Goal: Feedback & Contribution: Contribute content

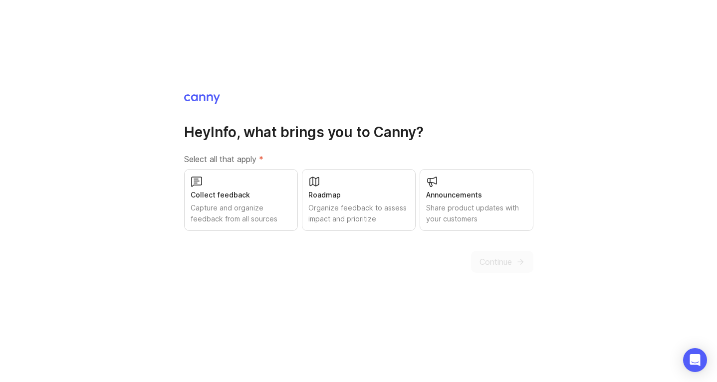
click at [331, 207] on div "Organize feedback to assess impact and prioritize" at bounding box center [359, 214] width 101 height 22
click at [245, 199] on div "Collect feedback" at bounding box center [241, 195] width 101 height 11
click at [449, 205] on div "Share product updates with your customers" at bounding box center [476, 214] width 101 height 22
click at [499, 260] on span "Continue" at bounding box center [496, 262] width 32 height 12
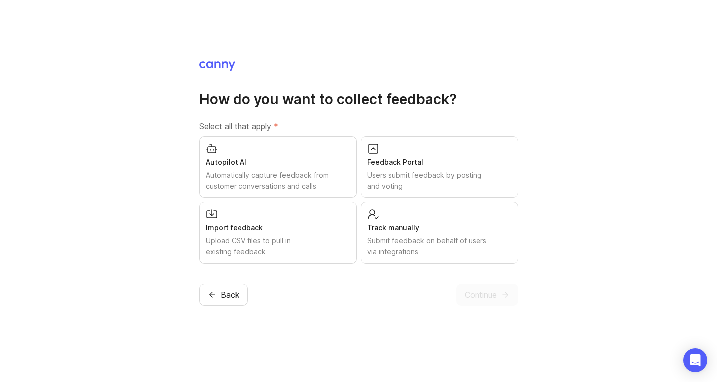
click at [412, 179] on div "Users submit feedback by posting and voting" at bounding box center [439, 181] width 145 height 22
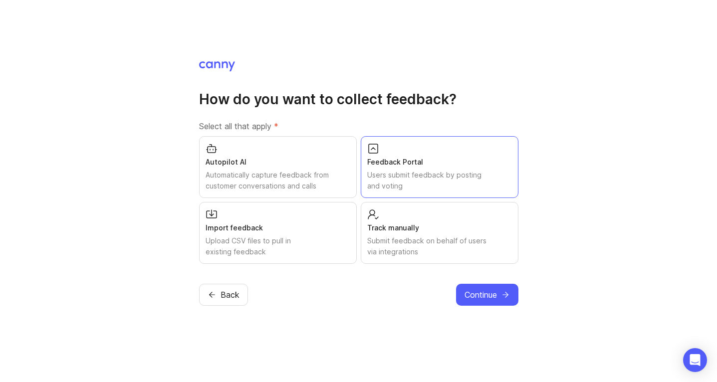
click at [494, 303] on button "Continue" at bounding box center [487, 295] width 62 height 22
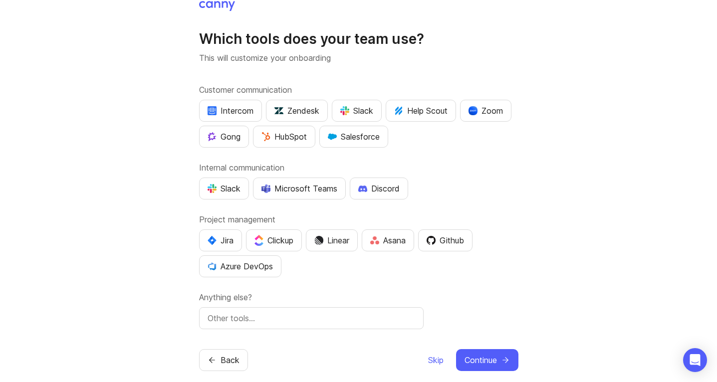
scroll to position [9, 0]
click at [226, 188] on div "Slack" at bounding box center [224, 188] width 33 height 12
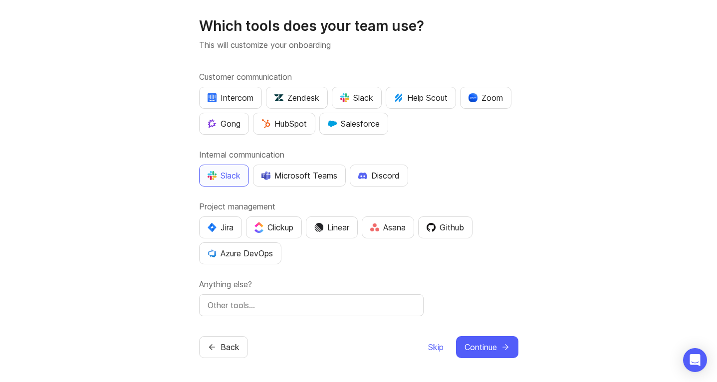
click at [481, 350] on span "Continue" at bounding box center [481, 347] width 32 height 12
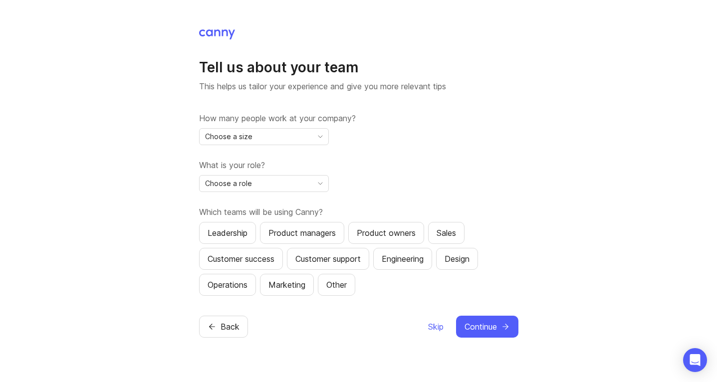
click at [296, 133] on div "Choose a size" at bounding box center [256, 137] width 113 height 16
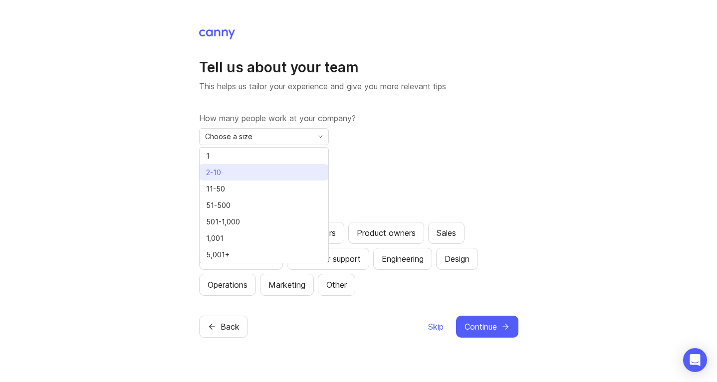
click at [266, 173] on li "2-10" at bounding box center [264, 172] width 129 height 16
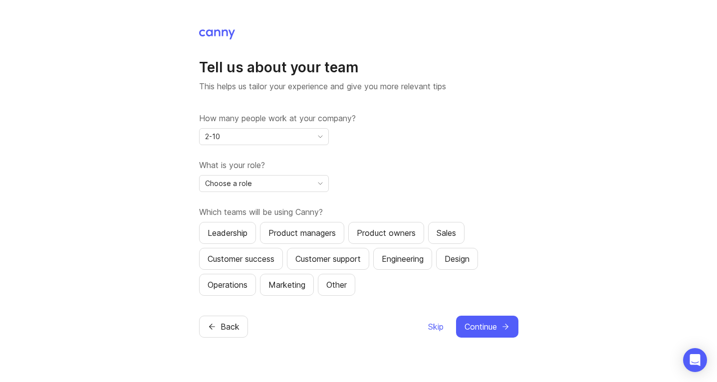
click at [307, 185] on div "Choose a role" at bounding box center [256, 184] width 113 height 16
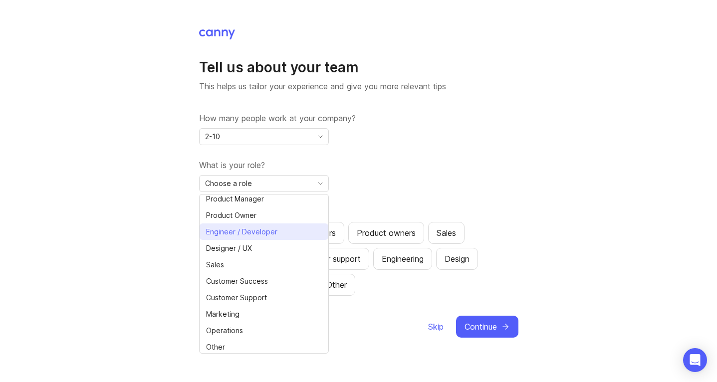
scroll to position [22, 0]
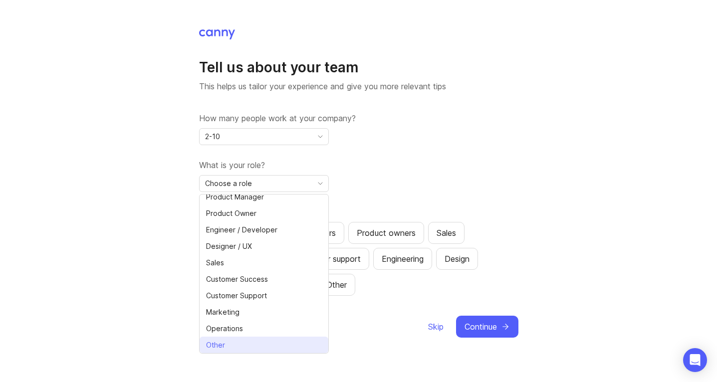
click at [249, 343] on li "Other" at bounding box center [264, 345] width 129 height 16
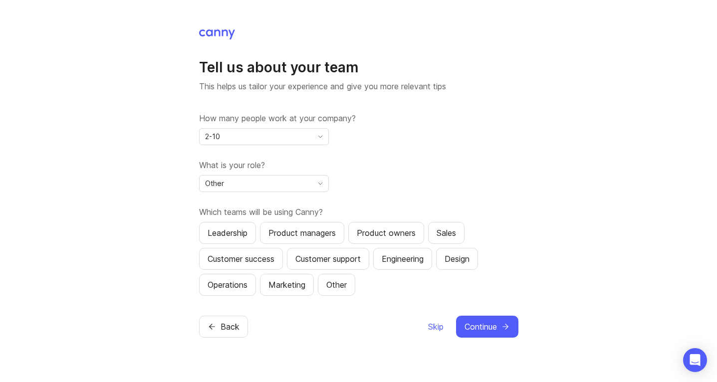
click at [284, 238] on div "Product managers" at bounding box center [302, 233] width 67 height 12
click at [415, 259] on div "Engineering" at bounding box center [403, 259] width 42 height 12
click at [236, 286] on div "Operations" at bounding box center [228, 285] width 40 height 12
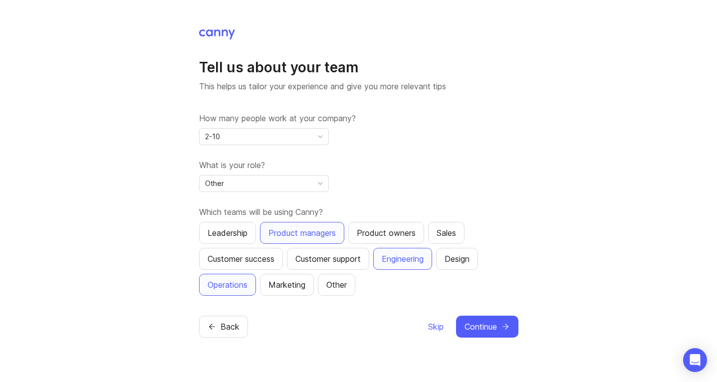
click at [433, 227] on button "Sales" at bounding box center [446, 233] width 36 height 22
click at [438, 227] on button "Sales" at bounding box center [446, 233] width 36 height 22
click at [439, 235] on button "Sales" at bounding box center [446, 233] width 36 height 22
click at [234, 234] on div "Leadership" at bounding box center [228, 233] width 40 height 12
click at [492, 328] on span "Continue" at bounding box center [481, 327] width 32 height 12
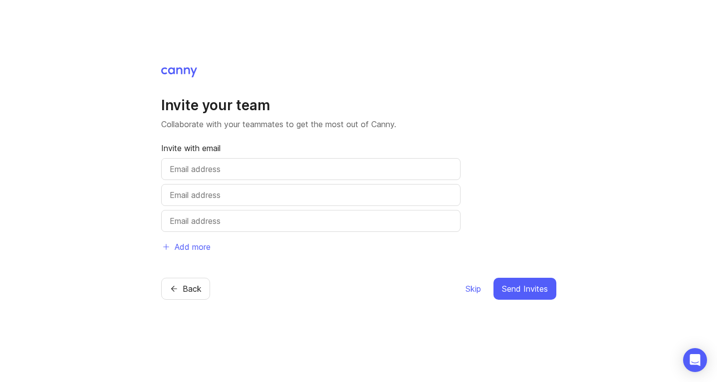
click at [289, 165] on input "text" at bounding box center [311, 169] width 283 height 12
type input "danna.capellan@botcity.com.do"
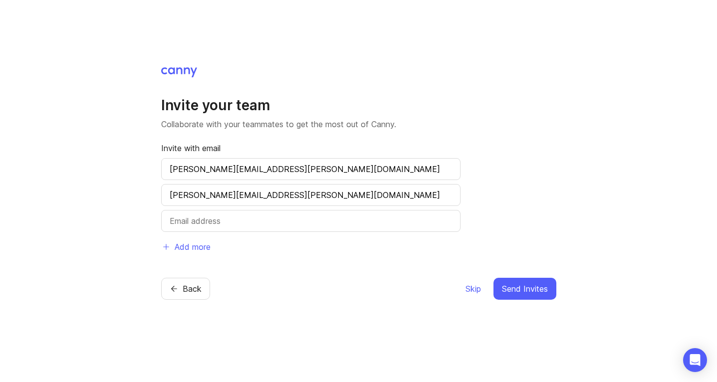
type input "albert.grullon@botcity.com.do"
click at [531, 287] on span "Send Invites" at bounding box center [525, 289] width 46 height 12
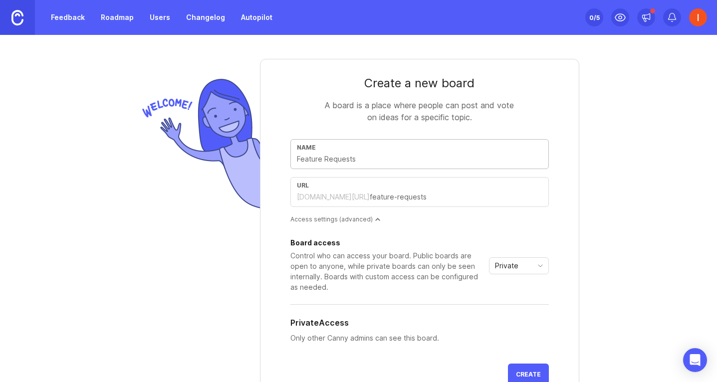
click at [335, 160] on input "text" at bounding box center [420, 159] width 246 height 11
type input "F"
type input "f"
type input "Fe"
type input "fe"
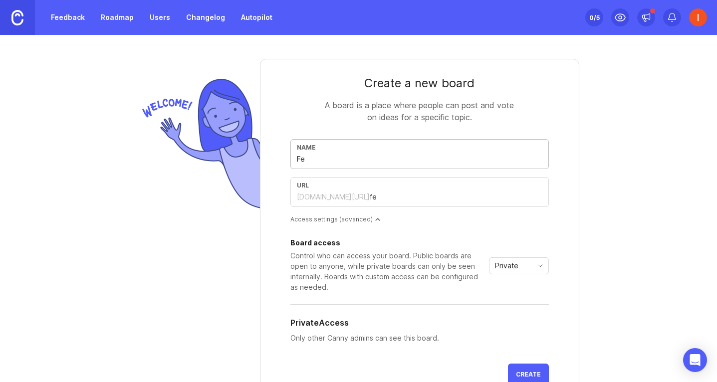
type input "Fea"
type input "fea"
type input "Feat"
type input "feat"
type input "Featu"
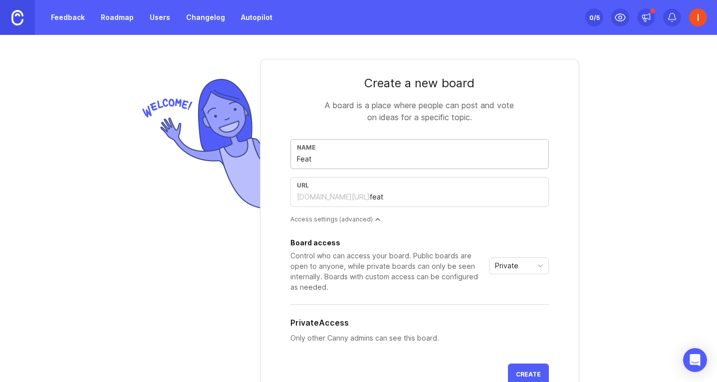
type input "featu"
type input "Featur"
type input "featur"
type input "Feature"
type input "feature"
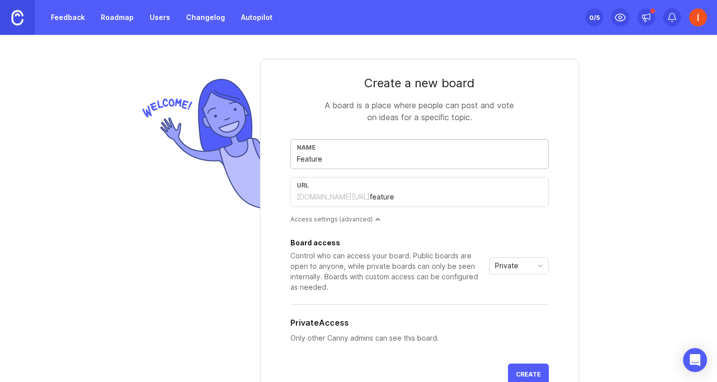
type input "Feature R"
type input "feature-r"
type input "Feature Re"
type input "feature-re"
type input "Feature Req"
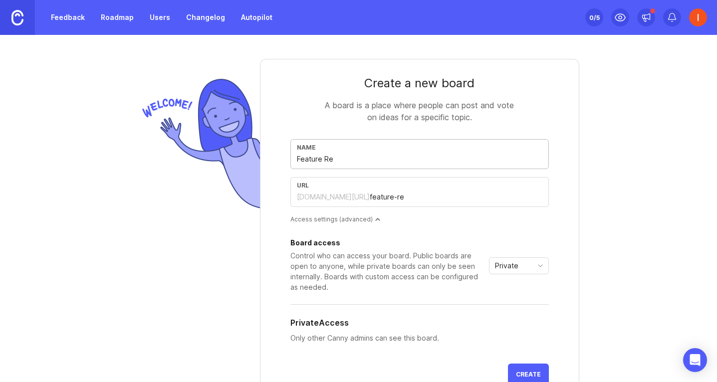
type input "feature-req"
type input "Feature Requ"
type input "feature-requ"
type input "Feature Reque"
type input "feature-reque"
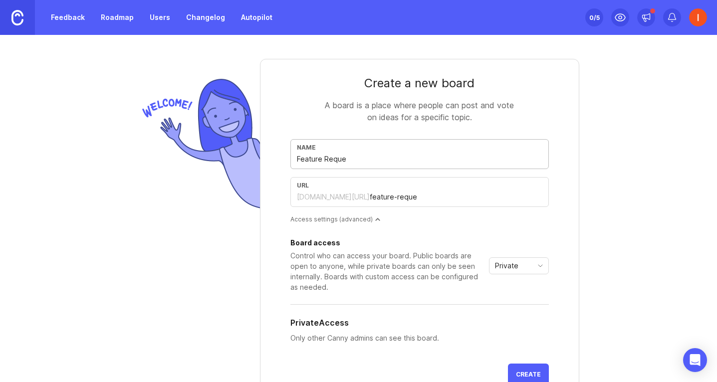
type input "Feature Reques"
type input "feature-reques"
type input "Feature Request"
type input "feature-request"
type input "Feature Request P"
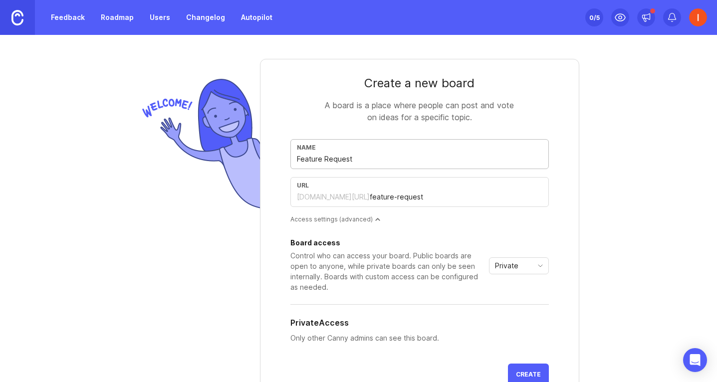
type input "feature-request-p"
type input "Feature Request Pi"
type input "feature-request-pi"
type input "Feature Request Pid"
type input "feature-request-pid"
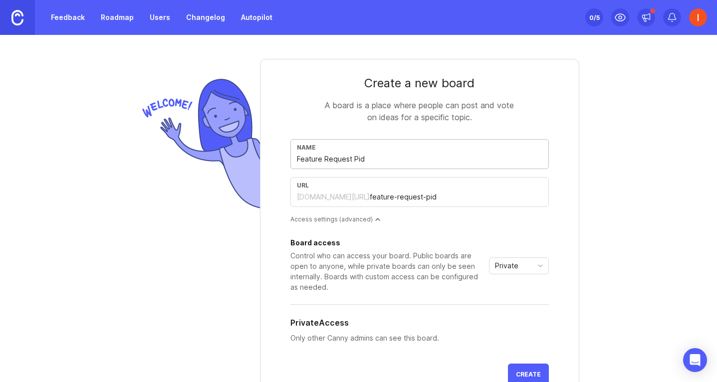
type input "Feature Request Pide"
type input "feature-request-pide"
type input "Feature Request Pideb"
type input "feature-request-pideb"
type input "Feature Request Pidebo"
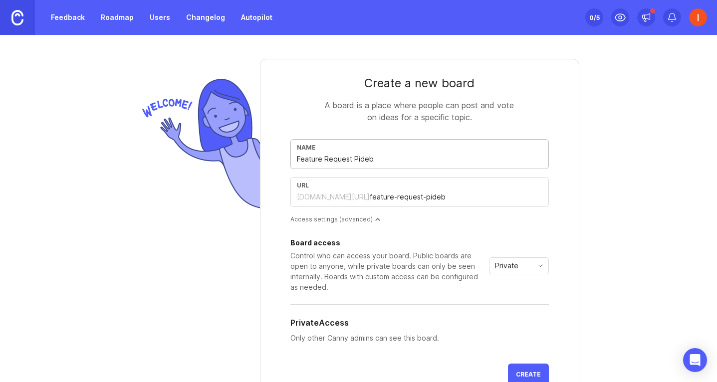
type input "feature-request-pidebo"
type input "Feature Request Pidebot"
type input "feature-request-pidebot"
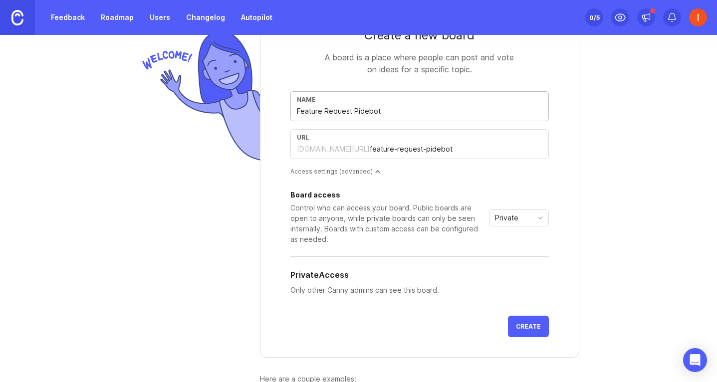
scroll to position [68, 0]
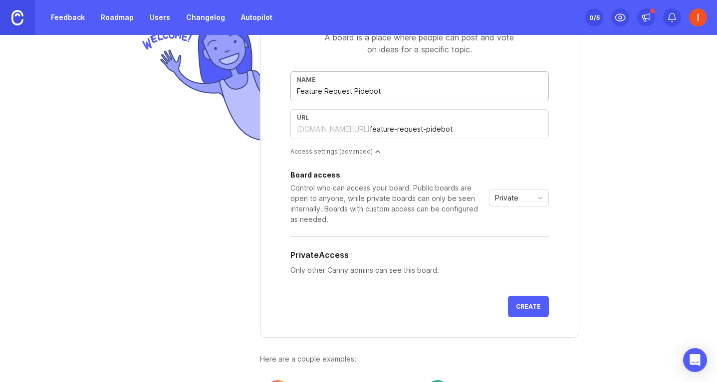
type input "Feature Request Pidebot"
click at [539, 199] on icon "toggle icon" at bounding box center [541, 198] width 16 height 8
click at [437, 239] on div "Board access Control who can access your board. Public boards are open to anyon…" at bounding box center [420, 230] width 259 height 116
click at [395, 273] on p "Only other Canny admins can see this board." at bounding box center [420, 270] width 259 height 11
click at [521, 200] on div "Private" at bounding box center [511, 198] width 43 height 16
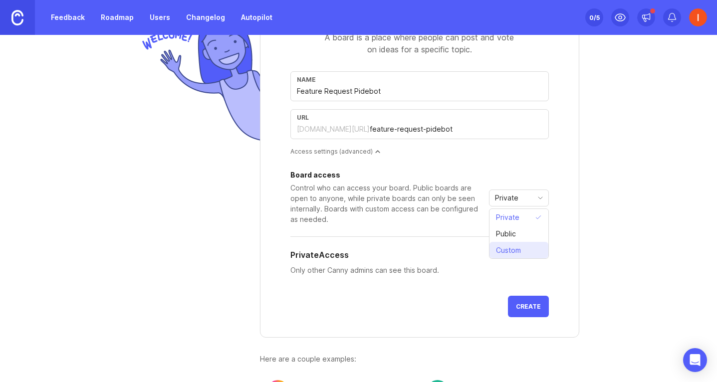
click at [518, 252] on span "Custom" at bounding box center [508, 250] width 25 height 11
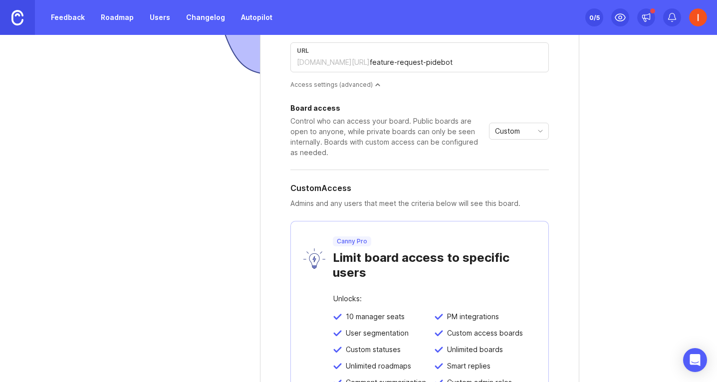
scroll to position [81, 0]
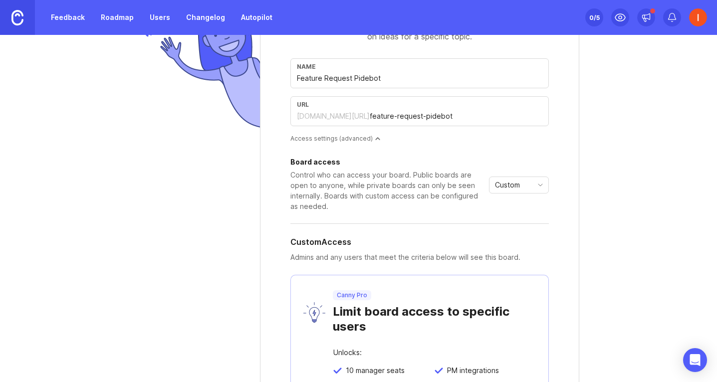
click at [515, 187] on span "Custom" at bounding box center [507, 185] width 25 height 11
click at [506, 204] on span "Private" at bounding box center [507, 204] width 23 height 11
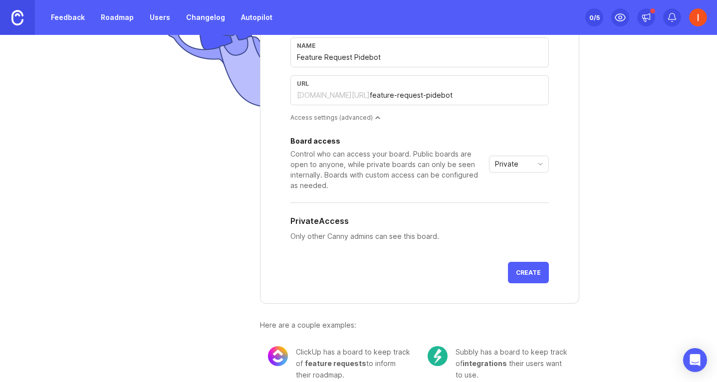
scroll to position [116, 0]
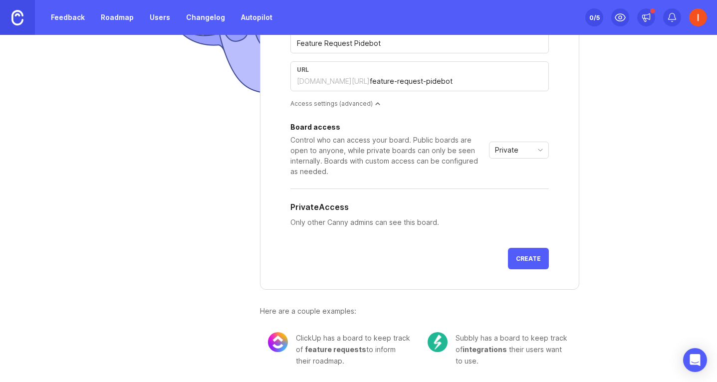
click at [530, 266] on button "Create" at bounding box center [528, 258] width 41 height 21
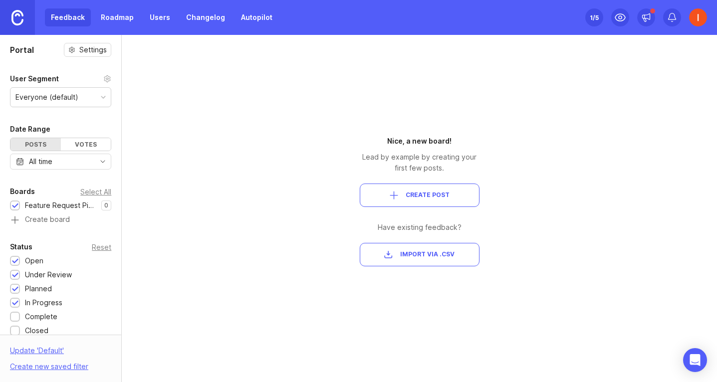
click at [410, 201] on button "Create Post" at bounding box center [420, 195] width 120 height 23
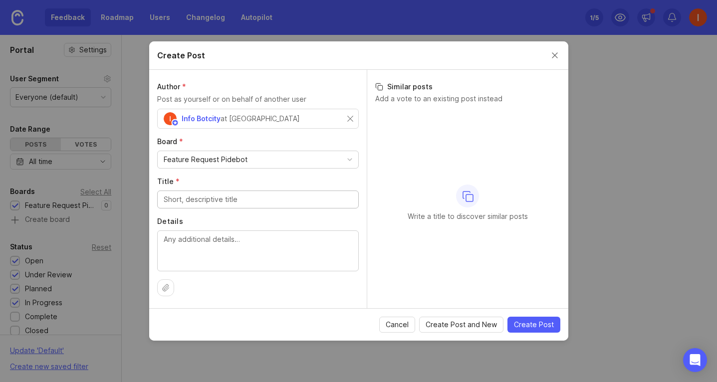
click at [395, 328] on span "Cancel" at bounding box center [397, 325] width 23 height 10
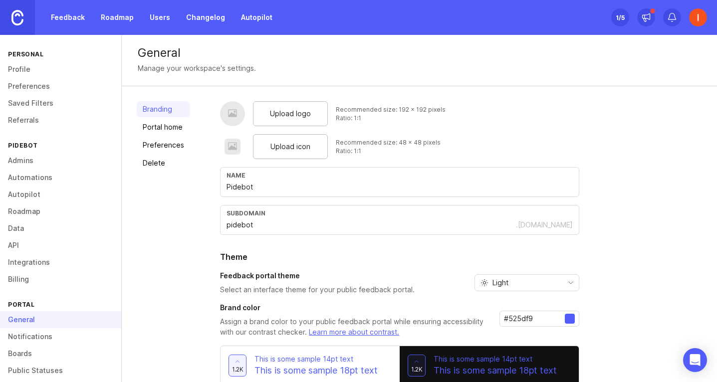
click at [179, 127] on link "Portal home" at bounding box center [163, 127] width 53 height 16
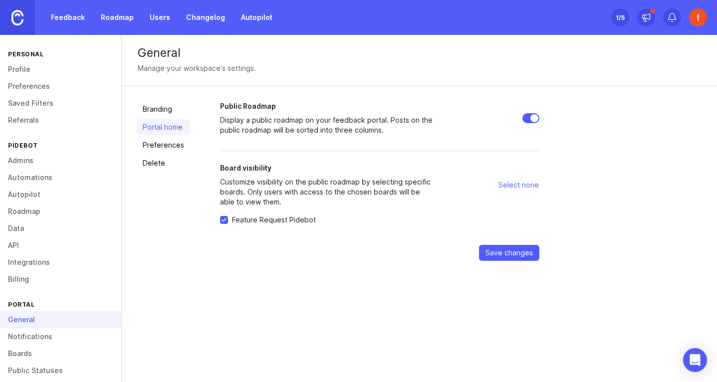
click at [159, 150] on link "Preferences" at bounding box center [163, 145] width 53 height 16
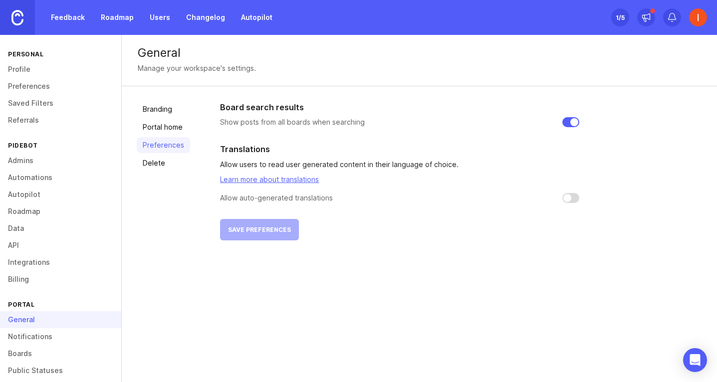
click at [156, 113] on link "Branding" at bounding box center [163, 109] width 53 height 16
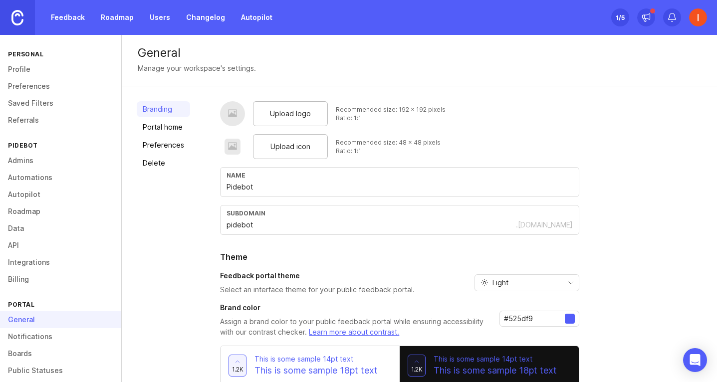
click at [38, 70] on link "Profile" at bounding box center [60, 69] width 121 height 17
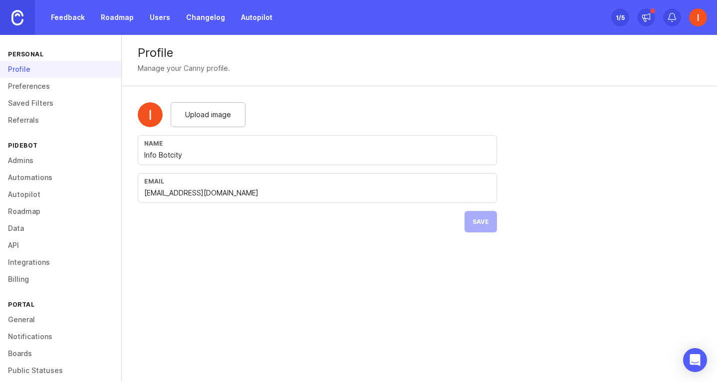
click at [105, 18] on link "Roadmap" at bounding box center [117, 17] width 45 height 18
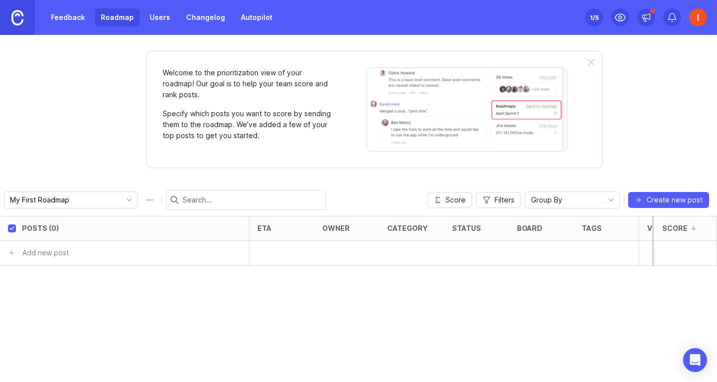
click at [69, 20] on link "Feedback" at bounding box center [68, 17] width 46 height 18
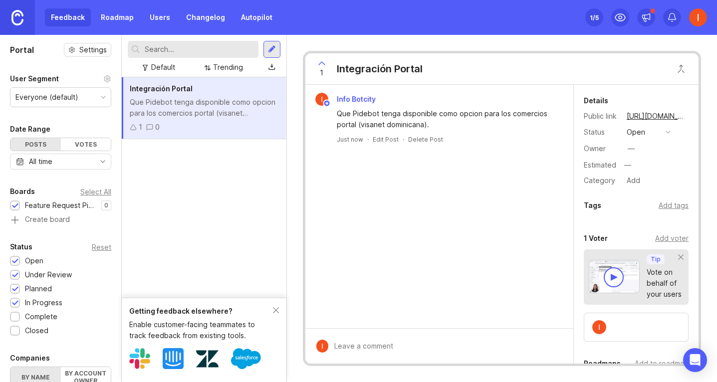
click at [270, 313] on div "Getting feedback elsewhere?" at bounding box center [201, 311] width 144 height 11
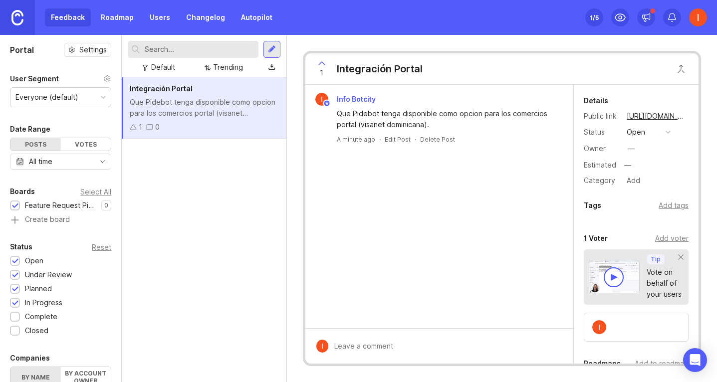
click at [118, 21] on link "Roadmap" at bounding box center [117, 17] width 45 height 18
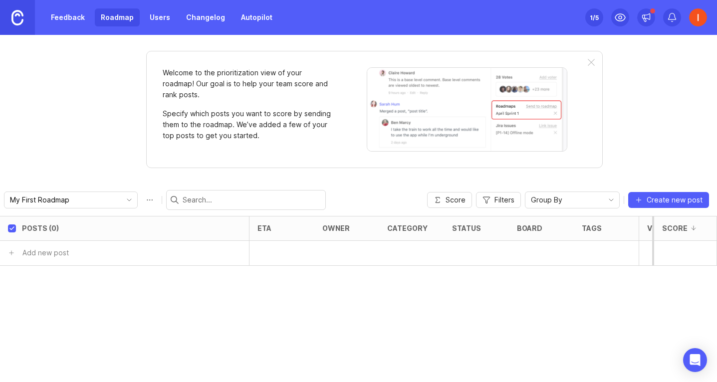
click at [161, 23] on link "Users" at bounding box center [160, 17] width 32 height 18
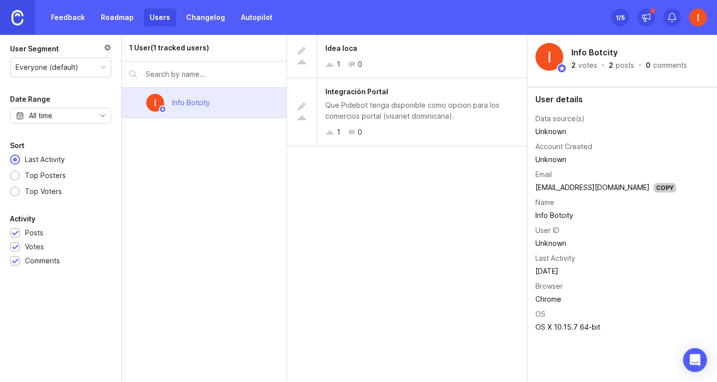
click at [202, 21] on link "Changelog" at bounding box center [205, 17] width 51 height 18
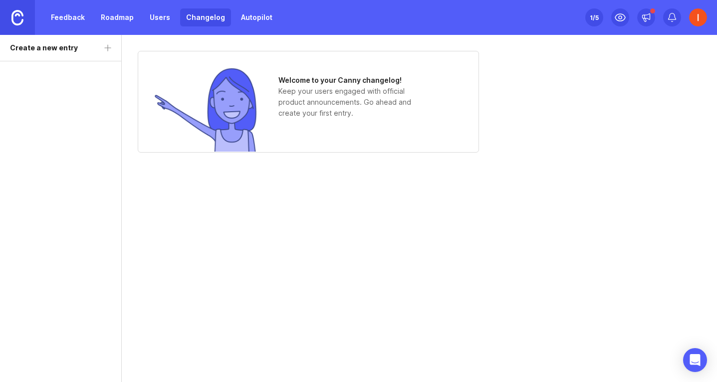
click at [251, 16] on link "Autopilot" at bounding box center [256, 17] width 43 height 18
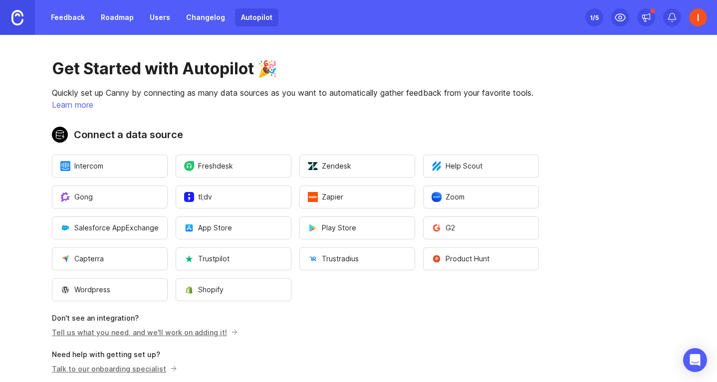
click at [77, 25] on link "Feedback" at bounding box center [68, 17] width 46 height 18
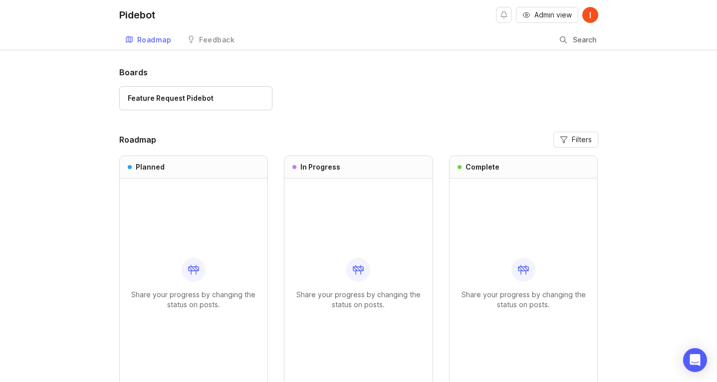
click at [588, 20] on img at bounding box center [591, 15] width 16 height 16
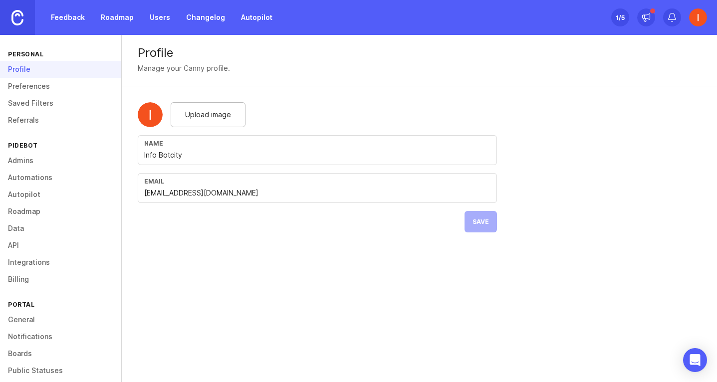
click at [71, 81] on link "Preferences" at bounding box center [60, 86] width 121 height 17
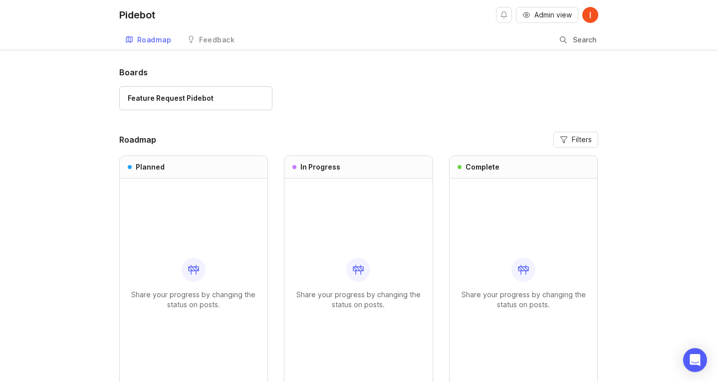
click at [239, 102] on div "Feature Request Pidebot" at bounding box center [196, 98] width 136 height 11
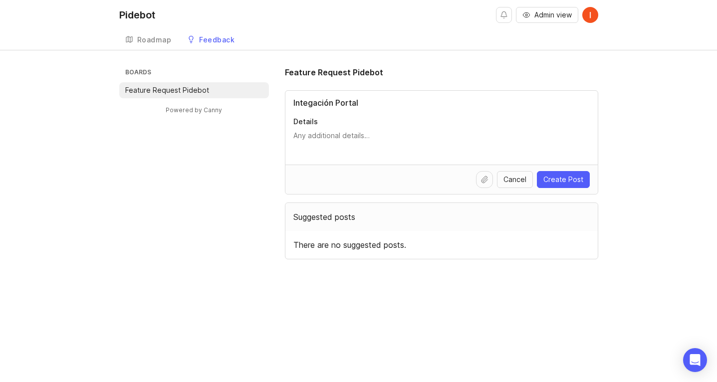
click at [372, 143] on textarea "Details" at bounding box center [442, 141] width 297 height 20
click at [314, 104] on input "Integación Portal" at bounding box center [442, 103] width 297 height 12
type input "Integración Portal"
click at [319, 137] on textarea "Details" at bounding box center [442, 141] width 297 height 20
type textarea "Que Pidebot tenga disponible como opcion para los comercios portal (visanet dom…"
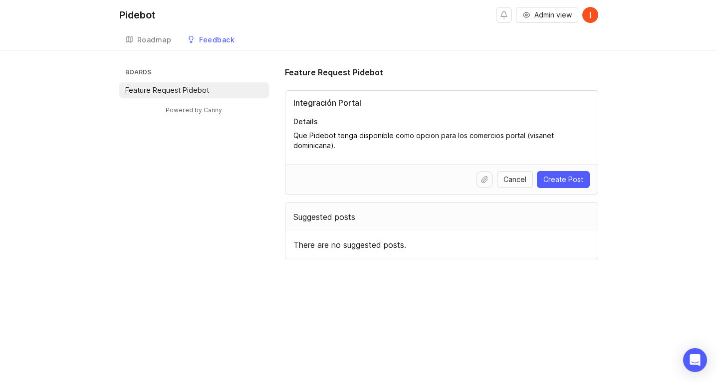
click at [558, 181] on span "Create Post" at bounding box center [564, 180] width 40 height 10
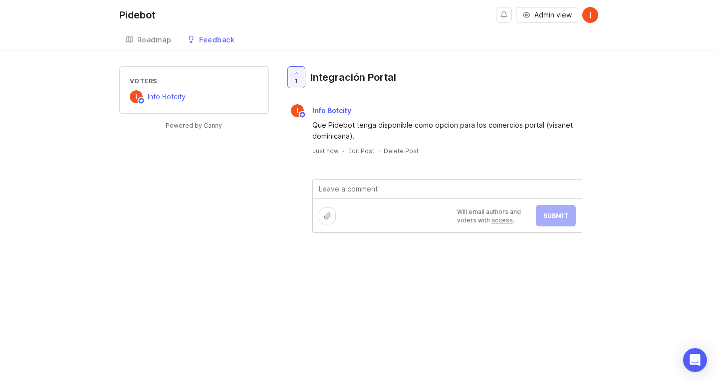
click at [392, 193] on textarea at bounding box center [447, 189] width 269 height 19
click at [266, 232] on div "Voters Info Botcity Powered by Canny 1 Integración Portal Info Botcity Que Pide…" at bounding box center [358, 165] width 479 height 199
click at [162, 45] on link "Roadmap" at bounding box center [148, 40] width 58 height 20
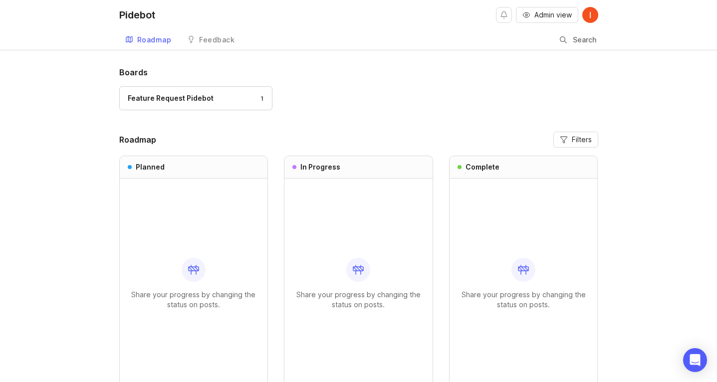
click at [396, 104] on div "Feature Request Pidebot 1" at bounding box center [358, 102] width 479 height 33
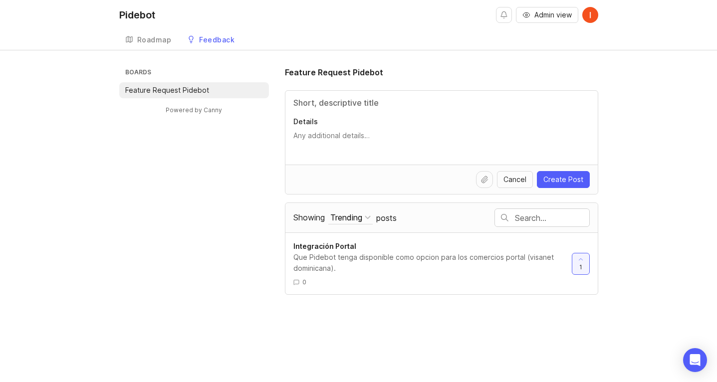
click at [151, 45] on link "Roadmap" at bounding box center [148, 40] width 58 height 20
click at [157, 38] on div "Roadmap" at bounding box center [154, 39] width 34 height 7
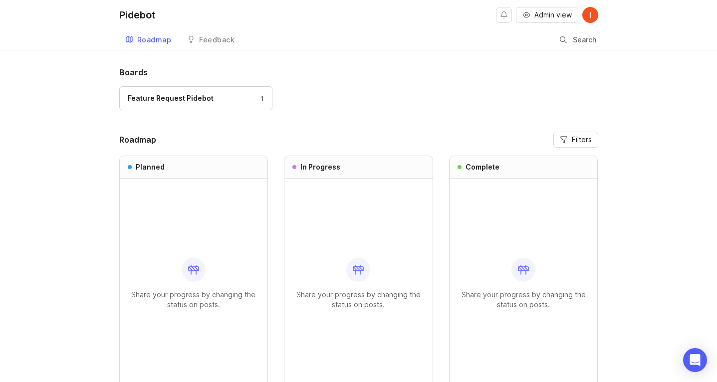
click at [79, 167] on div "Boards Feature Request Pidebot 1 Roadmap Filters Planned Share your progress by…" at bounding box center [358, 252] width 717 height 372
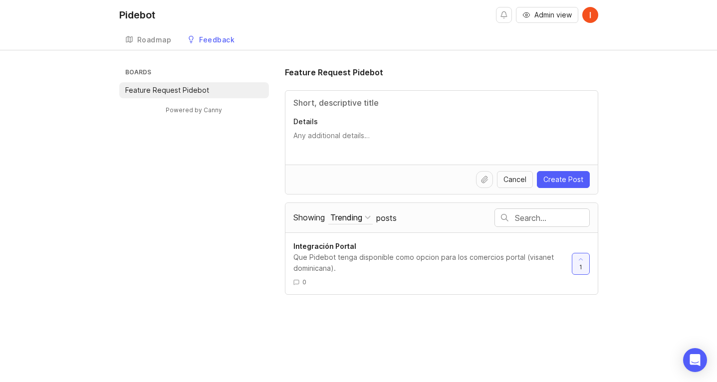
click at [344, 100] on input "Title" at bounding box center [442, 103] width 297 height 12
type input "Idea loca"
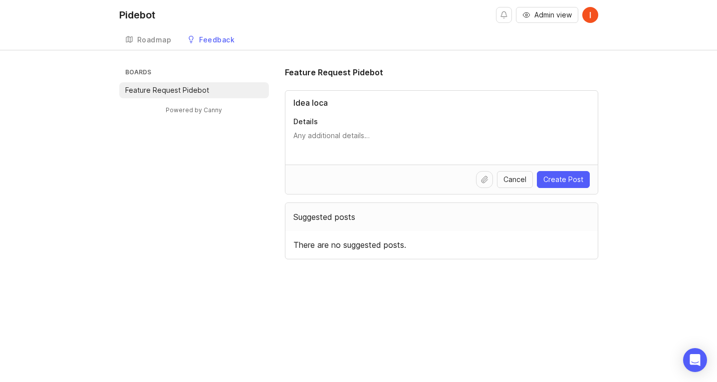
click at [552, 182] on span "Create Post" at bounding box center [564, 180] width 40 height 10
click at [154, 39] on div "Roadmap" at bounding box center [154, 39] width 34 height 7
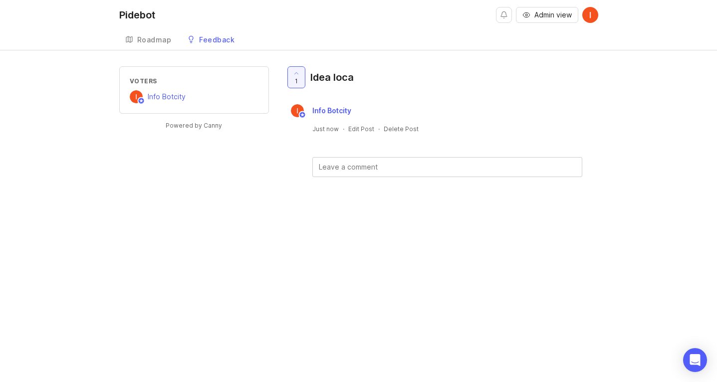
click at [266, 208] on div "Voters Info Botcity Powered by Canny 1 Idea loca Info Botcity Just now · Edit P…" at bounding box center [358, 137] width 479 height 143
click at [144, 38] on div "Roadmap" at bounding box center [154, 39] width 34 height 7
click at [150, 40] on div "Roadmap" at bounding box center [154, 39] width 34 height 7
